Goal: Information Seeking & Learning: Check status

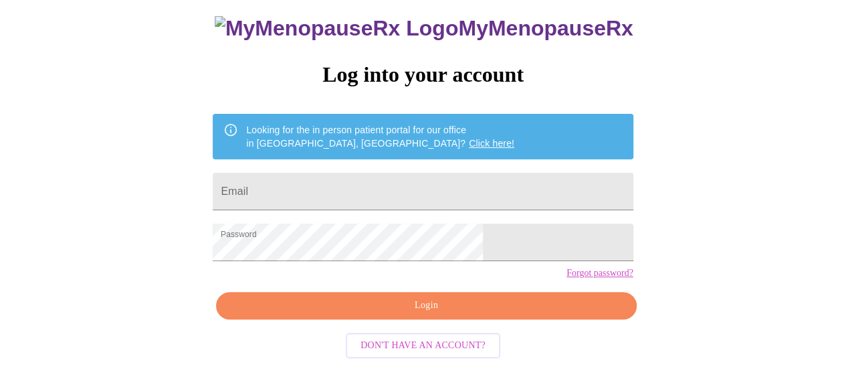
drag, startPoint x: 348, startPoint y: 318, endPoint x: 341, endPoint y: 314, distance: 7.8
click at [347, 314] on span "Login" at bounding box center [425, 305] width 389 height 17
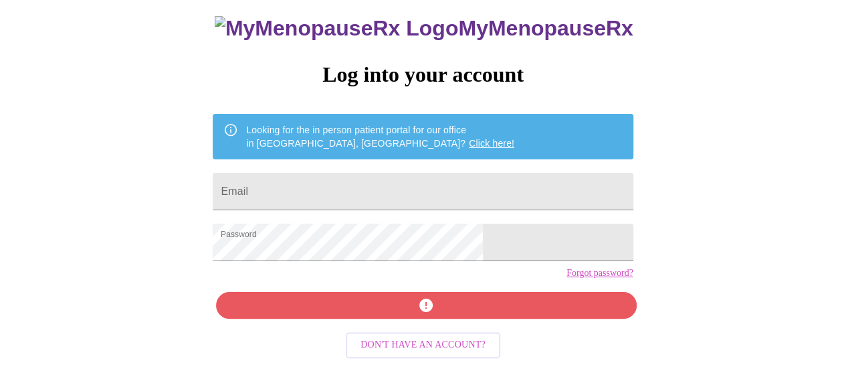
scroll to position [102, 0]
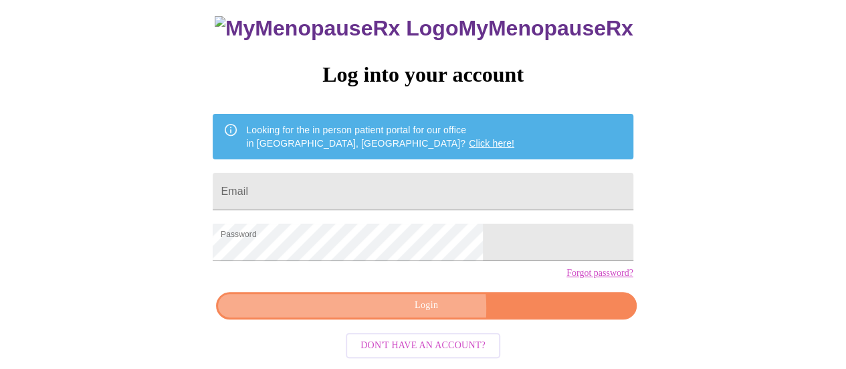
click at [388, 312] on span "Login" at bounding box center [425, 305] width 389 height 17
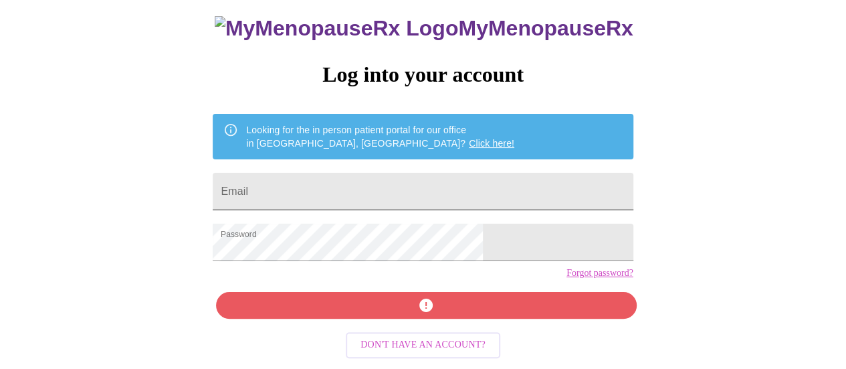
click at [349, 173] on input "Email" at bounding box center [423, 191] width 420 height 37
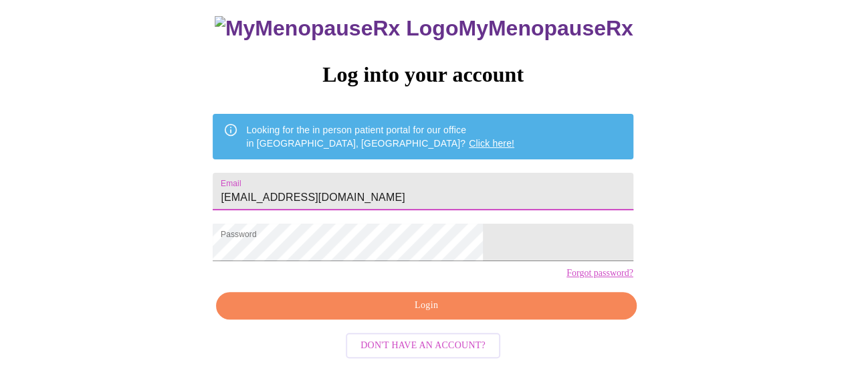
type input "[EMAIL_ADDRESS][DOMAIN_NAME]"
click at [376, 312] on span "Login" at bounding box center [425, 305] width 389 height 17
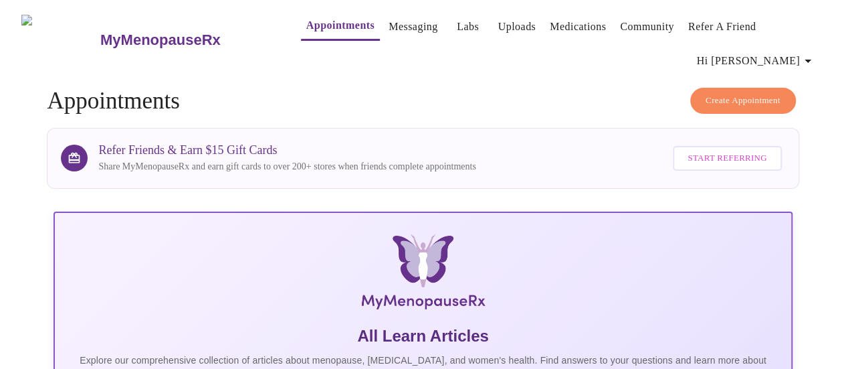
click at [457, 25] on link "Labs" at bounding box center [468, 26] width 22 height 19
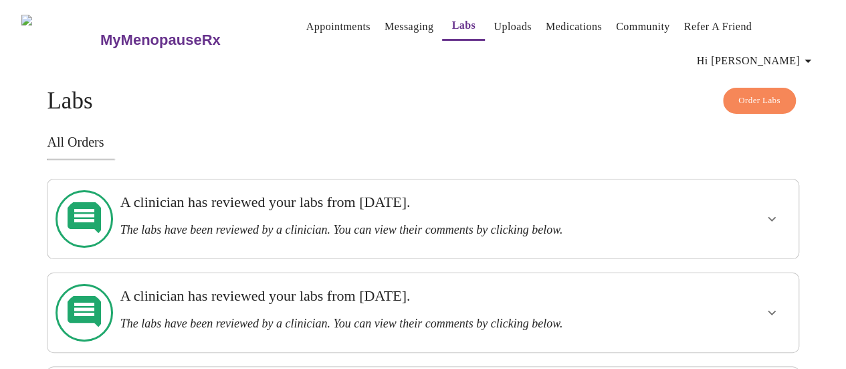
scroll to position [67, 0]
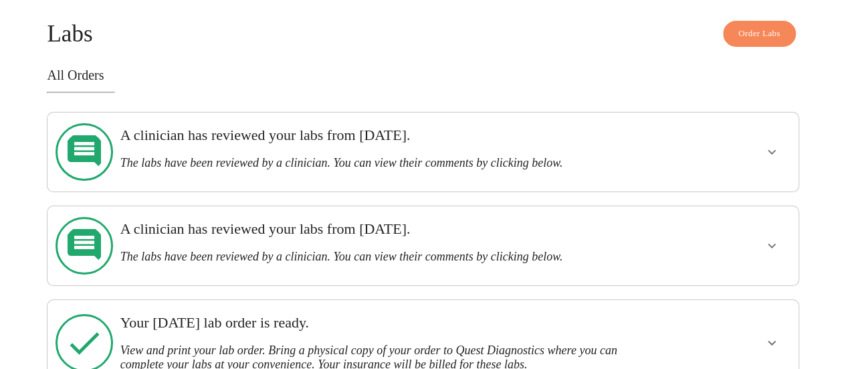
click at [419, 156] on h3 "The labs have been reviewed by a clinician. You can view their comments by clic…" at bounding box center [387, 163] width 534 height 14
click at [82, 140] on icon at bounding box center [85, 152] width 58 height 58
click at [236, 141] on h3 "A clinician has reviewed your labs from [DATE]." at bounding box center [387, 134] width 534 height 17
click at [775, 147] on icon "show more" at bounding box center [772, 152] width 16 height 16
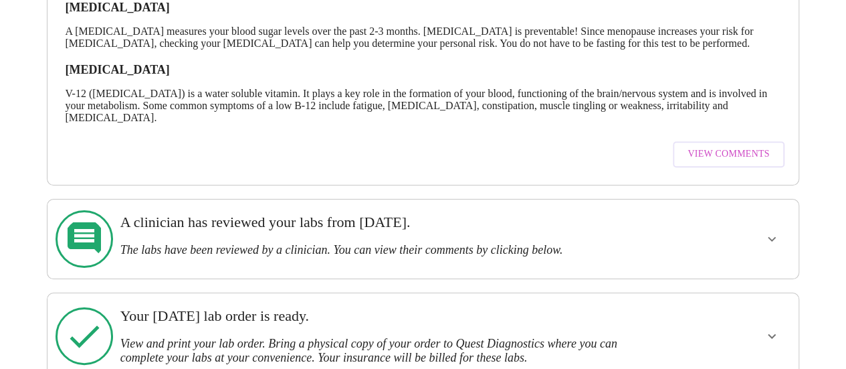
scroll to position [193, 0]
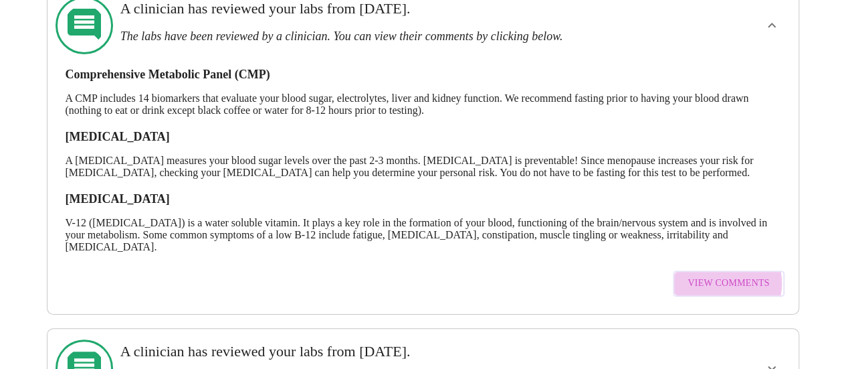
click at [728, 276] on span "View Comments" at bounding box center [729, 283] width 82 height 17
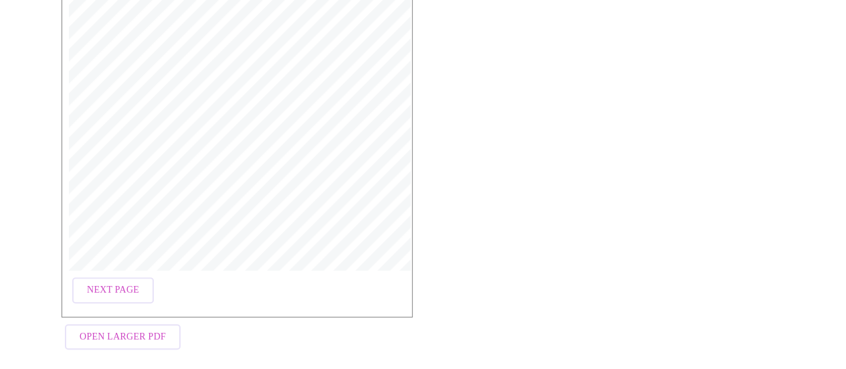
scroll to position [330, 0]
click at [116, 326] on span "Open Larger PDF" at bounding box center [123, 329] width 86 height 17
